Goal: Information Seeking & Learning: Find specific fact

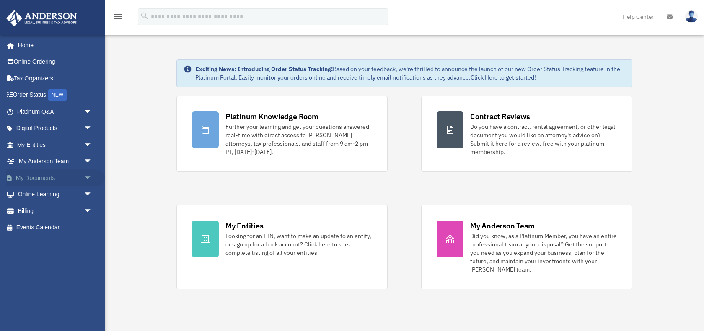
click at [85, 177] on span "arrow_drop_down" at bounding box center [92, 178] width 17 height 17
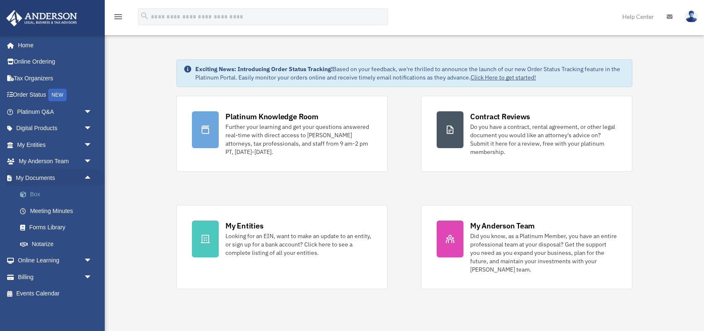
click at [39, 192] on link "Box" at bounding box center [58, 194] width 93 height 17
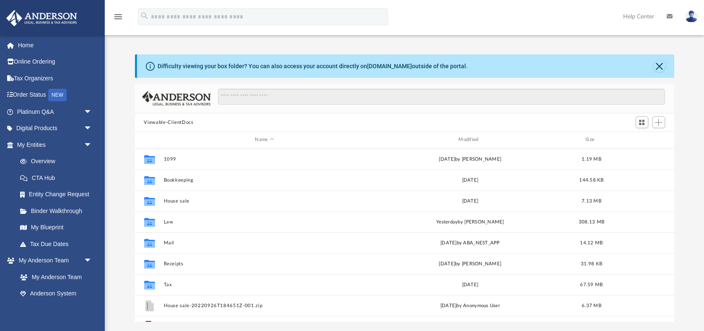
scroll to position [15, 0]
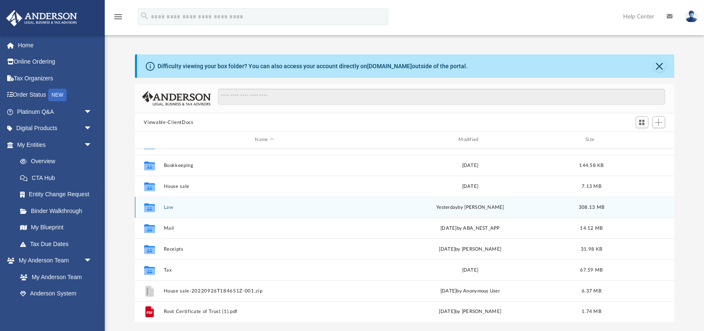
click at [170, 209] on button "Law" at bounding box center [264, 207] width 202 height 5
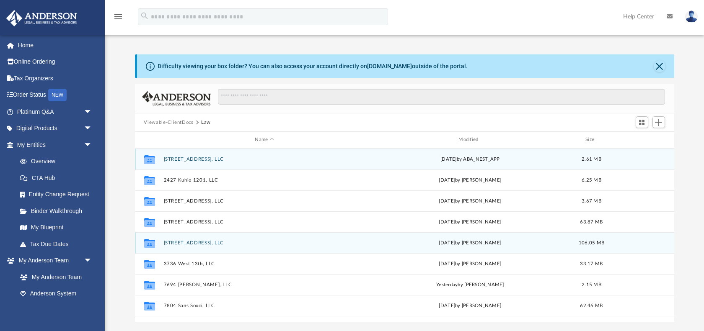
scroll to position [119, 0]
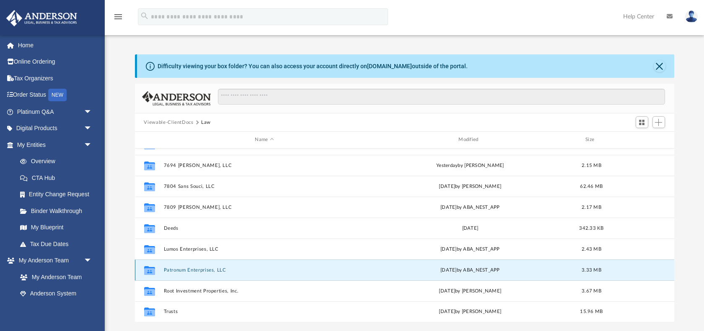
click at [198, 272] on button "Patronum Enterprises, LLC" at bounding box center [264, 270] width 202 height 5
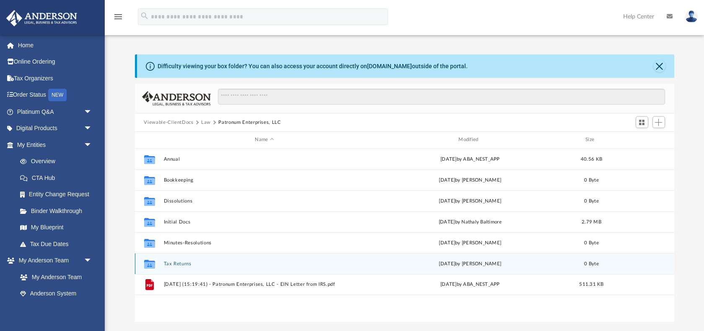
scroll to position [2, 0]
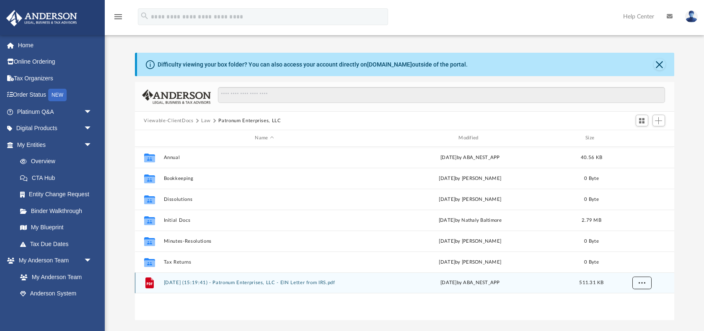
click at [640, 284] on span "More options" at bounding box center [641, 283] width 7 height 5
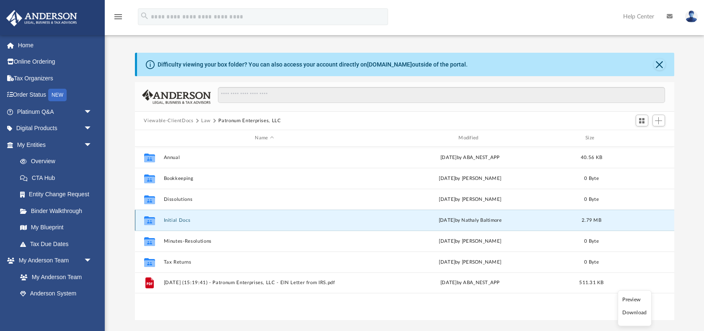
click at [193, 219] on button "Initial Docs" at bounding box center [264, 220] width 202 height 5
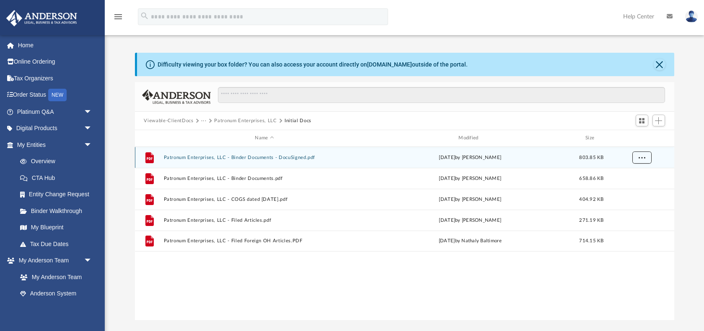
click at [640, 156] on span "More options" at bounding box center [641, 157] width 7 height 5
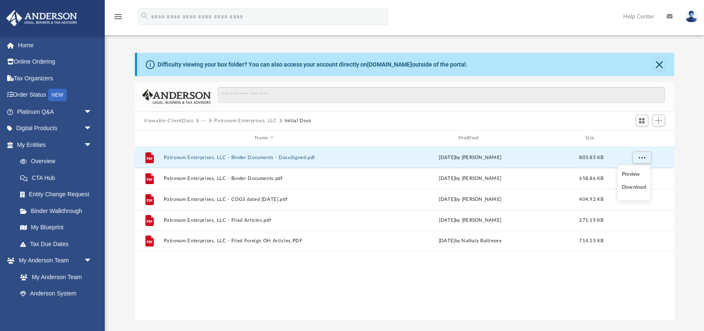
click at [630, 186] on li "Download" at bounding box center [634, 187] width 24 height 9
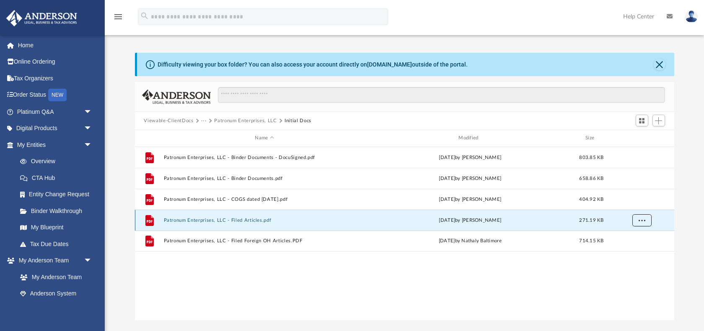
click at [640, 223] on button "More options" at bounding box center [641, 220] width 19 height 13
click at [631, 249] on li "Download" at bounding box center [634, 250] width 24 height 9
click at [50, 164] on link "Overview" at bounding box center [58, 161] width 93 height 17
click at [40, 161] on link "Overview" at bounding box center [58, 161] width 93 height 17
click at [52, 161] on link "Overview" at bounding box center [58, 161] width 93 height 17
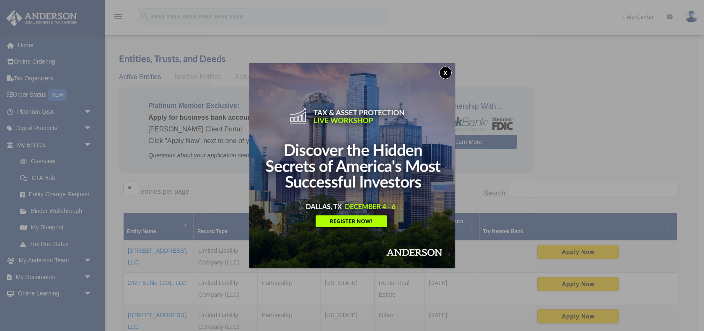
click at [447, 75] on button "x" at bounding box center [445, 73] width 13 height 13
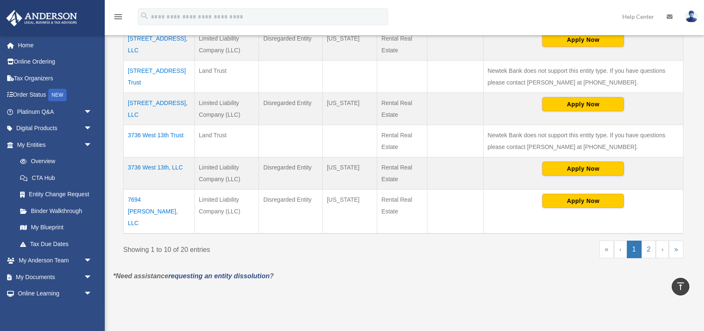
scroll to position [340, 0]
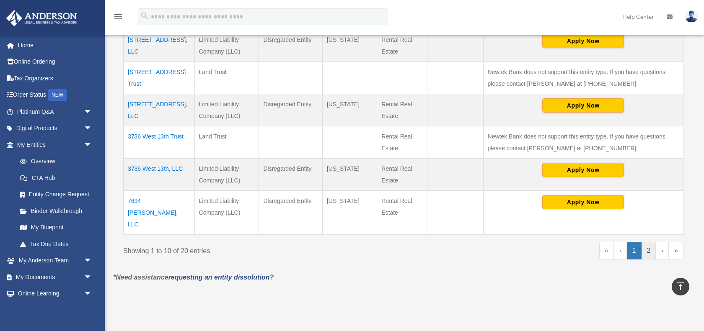
click at [648, 242] on link "2" at bounding box center [648, 251] width 15 height 18
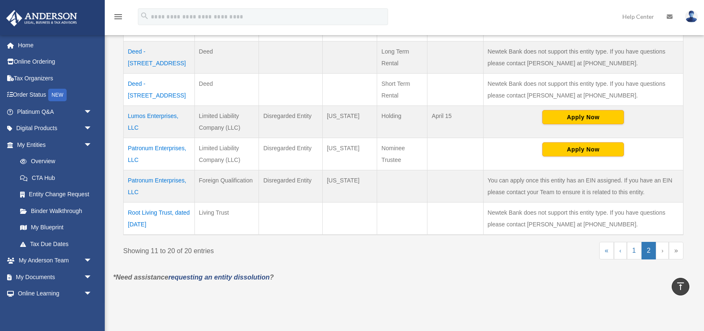
click at [171, 138] on td "Patronum Enterprises, LLC" at bounding box center [159, 154] width 71 height 32
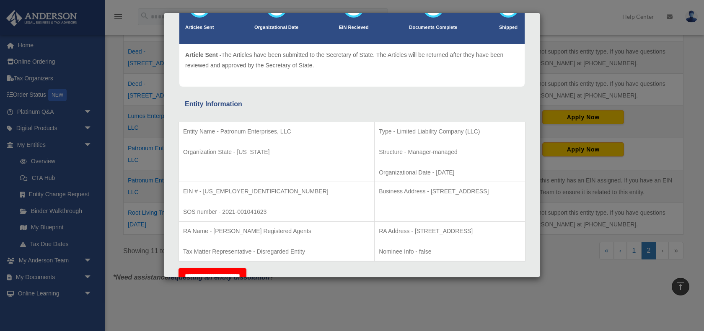
scroll to position [119, 0]
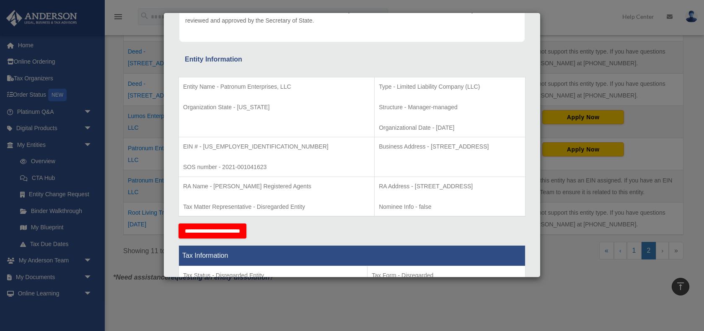
drag, startPoint x: 486, startPoint y: 148, endPoint x: 319, endPoint y: 147, distance: 167.1
click at [319, 147] on tr "EIN # - [US_EMPLOYER_IDENTIFICATION_NUMBER] SOS number - 2021-001041623 Busines…" at bounding box center [352, 157] width 346 height 40
click at [374, 163] on td "Business Address - [STREET_ADDRESS]" at bounding box center [449, 157] width 151 height 40
drag, startPoint x: 485, startPoint y: 147, endPoint x: 323, endPoint y: 148, distance: 161.7
click at [374, 148] on td "Business Address - [STREET_ADDRESS]" at bounding box center [449, 157] width 151 height 40
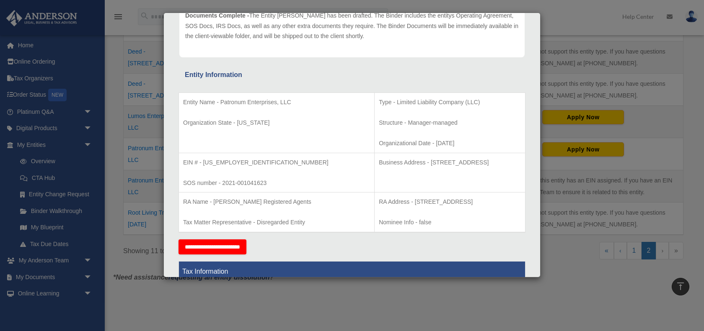
scroll to position [116, 0]
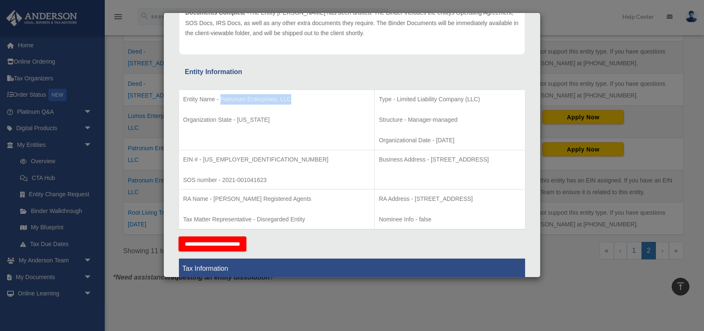
drag, startPoint x: 297, startPoint y: 98, endPoint x: 222, endPoint y: 99, distance: 75.8
click at [222, 99] on p "Entity Name - Patronum Enterprises, LLC" at bounding box center [276, 99] width 187 height 10
copy p "Patronum Enterprises, LLC"
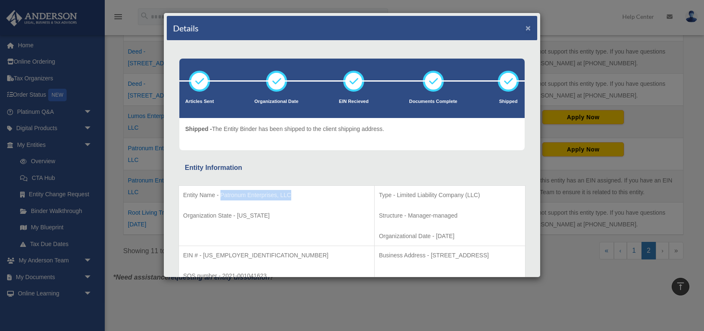
click at [526, 28] on button "×" at bounding box center [527, 27] width 5 height 9
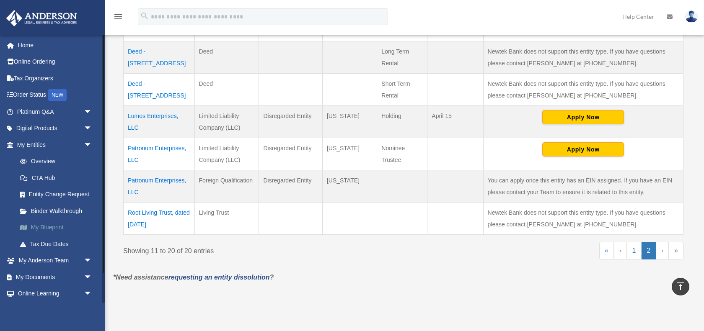
scroll to position [3, 0]
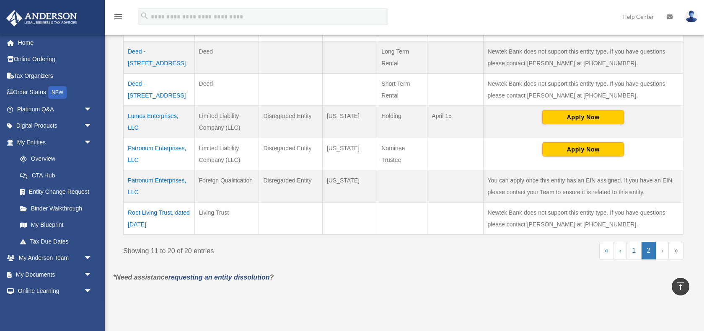
click at [166, 203] on td "Root Living Trust, dated [DATE]" at bounding box center [159, 219] width 71 height 33
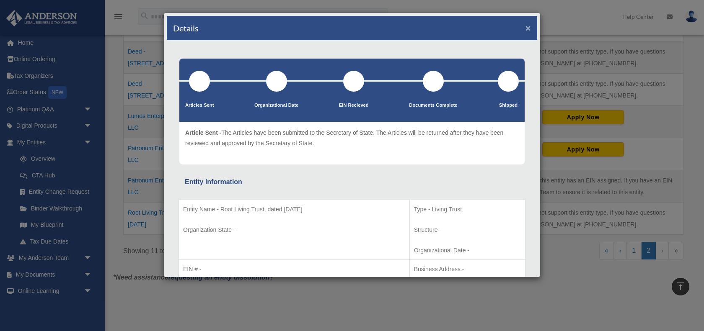
click at [527, 26] on button "×" at bounding box center [527, 27] width 5 height 9
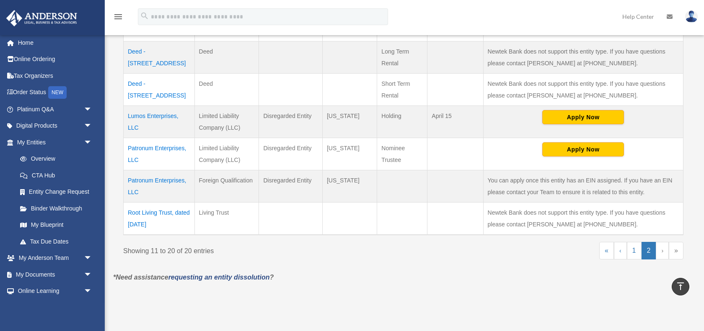
click at [158, 203] on td "Root Living Trust, dated [DATE]" at bounding box center [159, 219] width 71 height 33
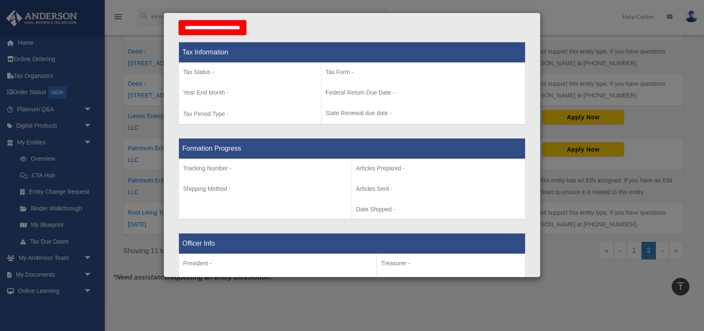
scroll to position [0, 0]
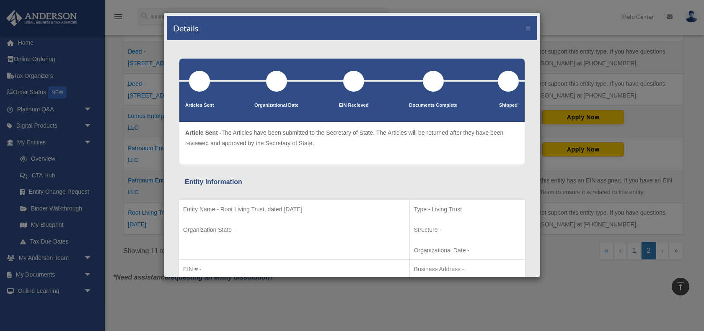
click at [47, 178] on div "Details × Articles Sent Organizational Date" at bounding box center [352, 165] width 704 height 331
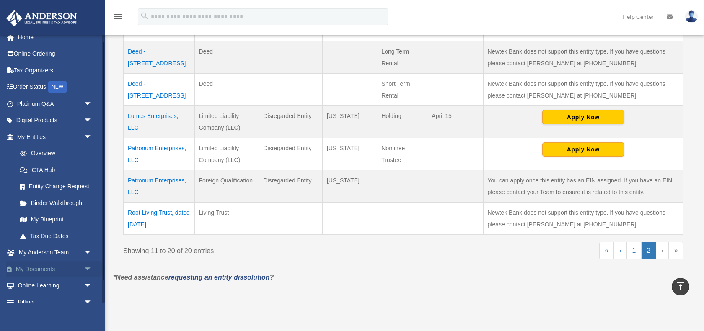
click at [40, 263] on link "My Documents arrow_drop_down" at bounding box center [55, 269] width 99 height 17
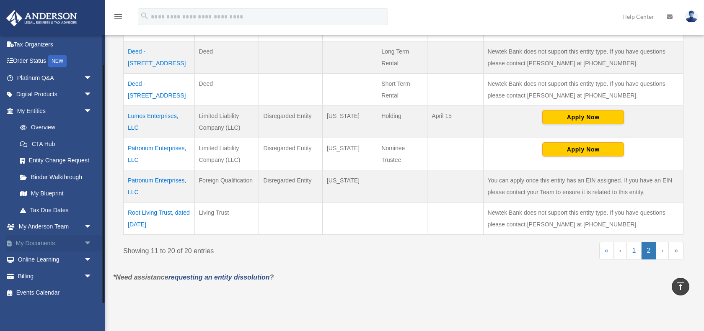
click at [80, 243] on link "My Documents arrow_drop_down" at bounding box center [55, 243] width 99 height 17
click at [85, 240] on span "arrow_drop_down" at bounding box center [92, 243] width 17 height 17
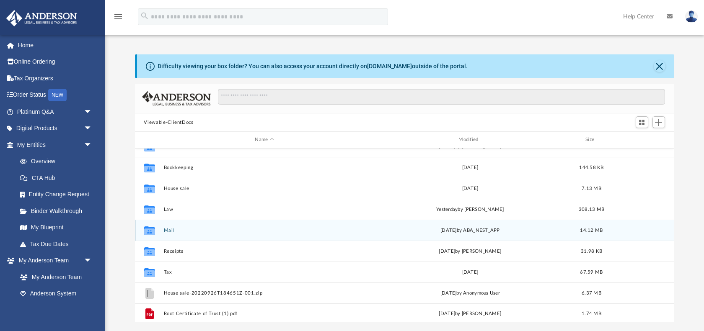
scroll to position [14, 0]
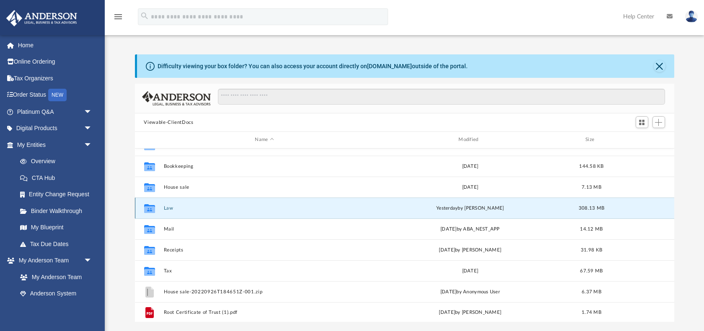
click at [167, 209] on button "Law" at bounding box center [264, 208] width 202 height 5
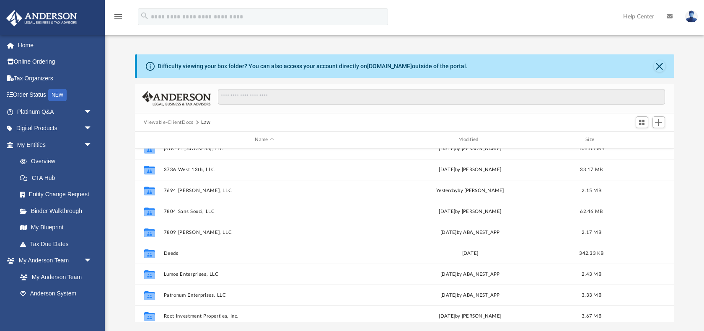
scroll to position [119, 0]
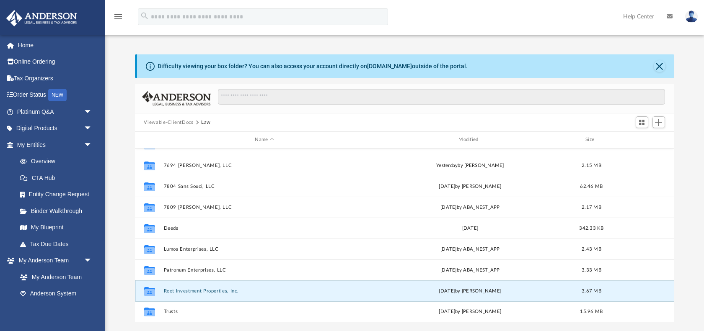
click at [208, 290] on button "Root Investment Properties, Inc." at bounding box center [264, 291] width 202 height 5
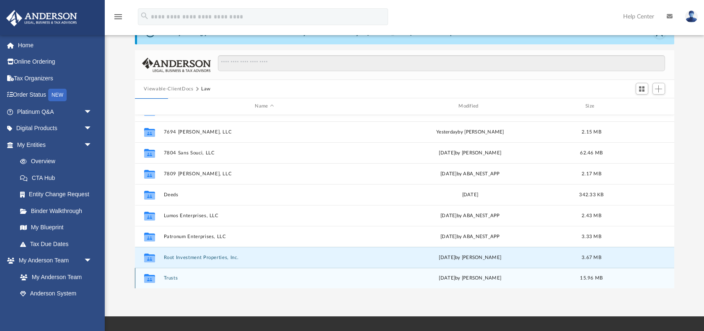
scroll to position [76, 0]
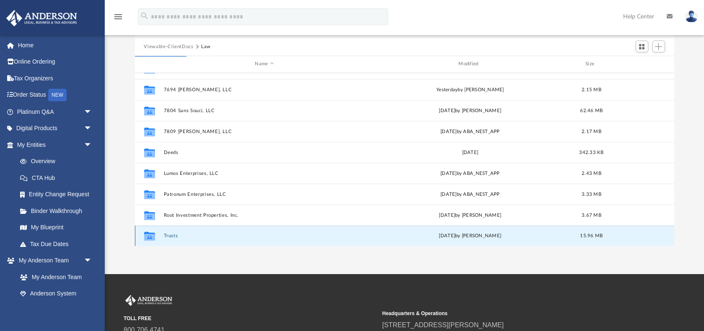
click at [166, 235] on button "Trusts" at bounding box center [264, 235] width 202 height 5
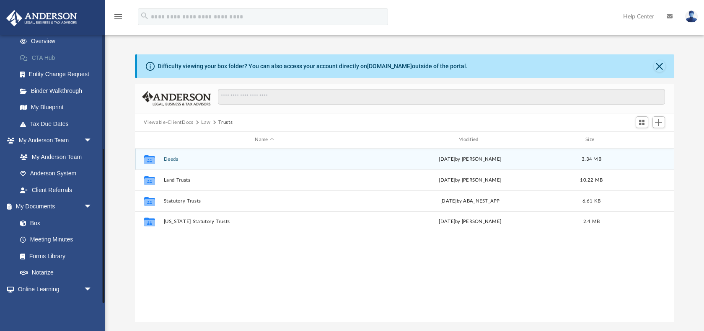
scroll to position [199, 0]
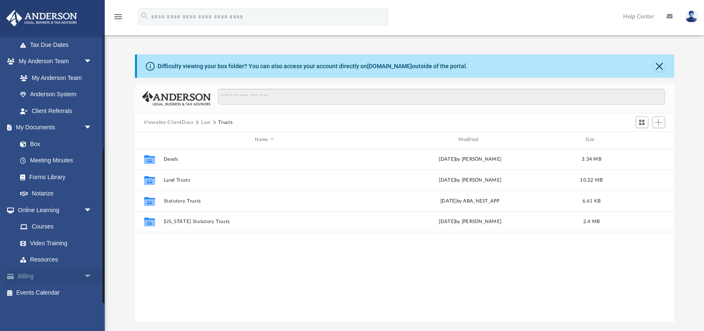
click at [26, 271] on link "Billing arrow_drop_down" at bounding box center [55, 276] width 99 height 17
click at [35, 273] on link "Billing arrow_drop_down" at bounding box center [55, 276] width 99 height 17
